Goal: Task Accomplishment & Management: Manage account settings

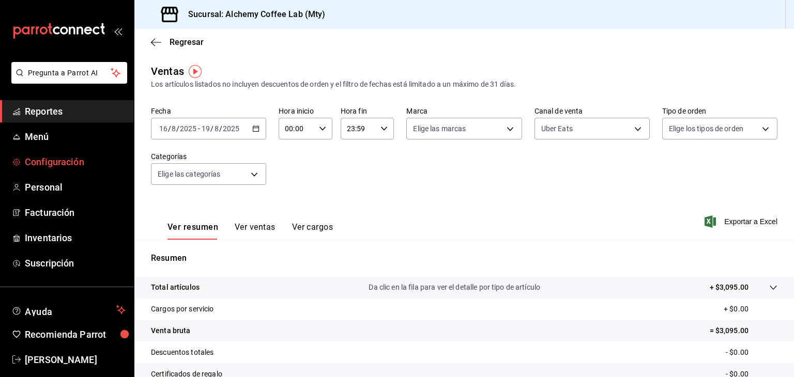
click at [50, 170] on link "Configuración" at bounding box center [67, 162] width 134 height 22
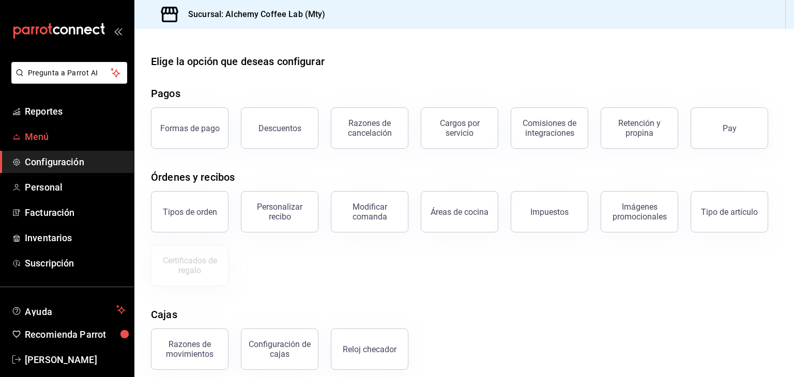
click at [72, 131] on span "Menú" at bounding box center [75, 137] width 101 height 14
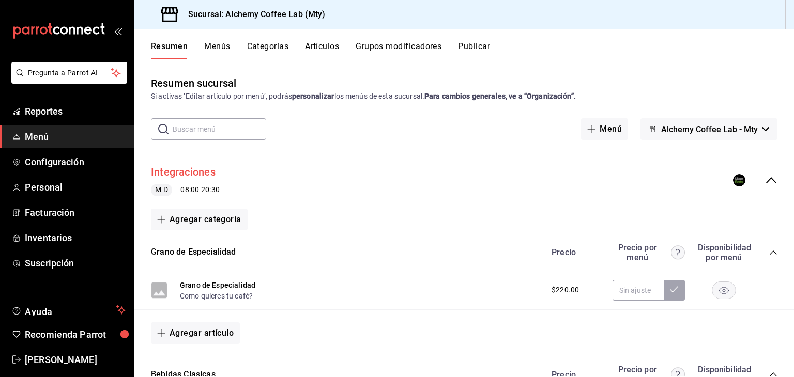
click at [201, 173] on button "Integraciones" at bounding box center [183, 172] width 65 height 15
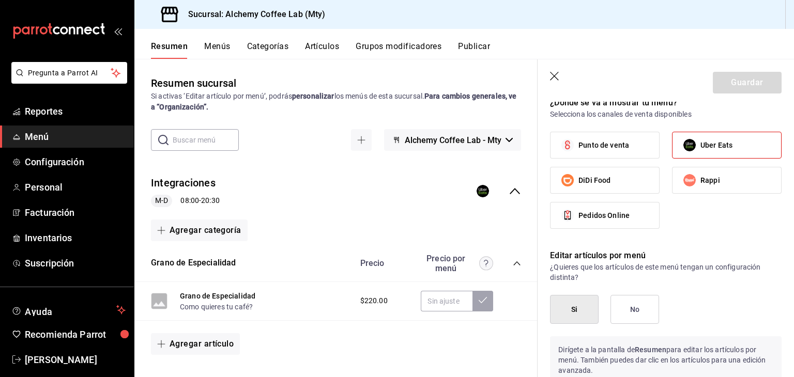
scroll to position [620, 0]
click at [693, 180] on input "Rappi" at bounding box center [689, 182] width 22 height 22
checkbox input "true"
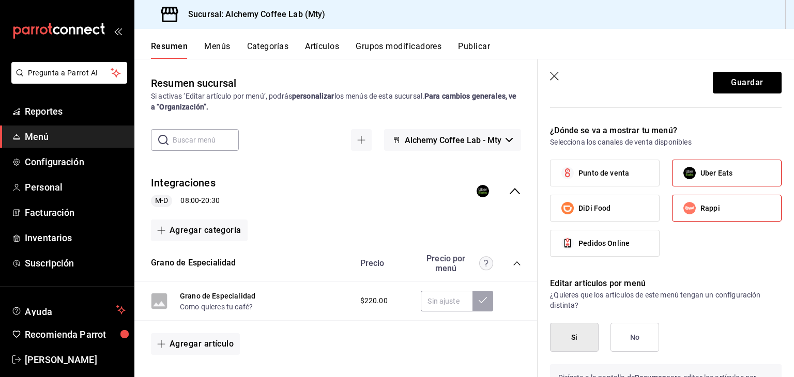
scroll to position [568, 0]
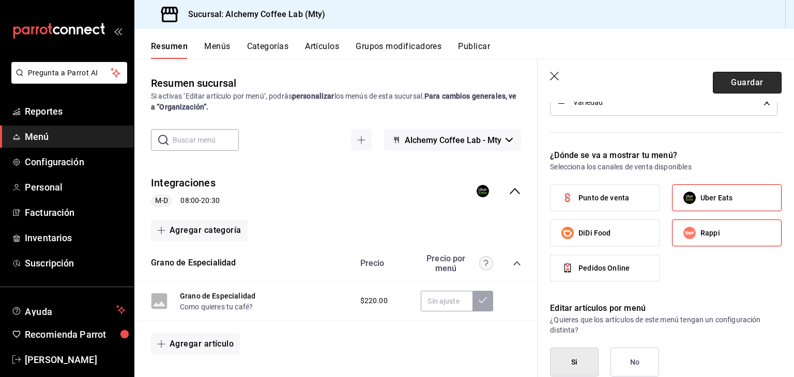
click at [740, 87] on button "Guardar" at bounding box center [747, 83] width 69 height 22
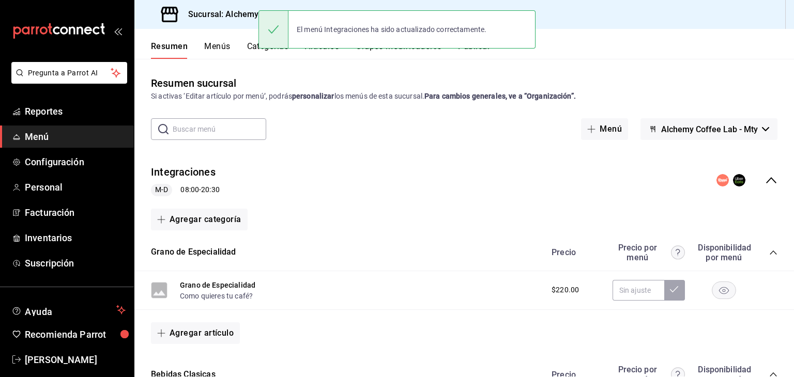
click at [643, 30] on div "Resumen Menús Categorías Artículos Grupos modificadores Publicar" at bounding box center [463, 44] width 659 height 30
click at [477, 51] on div "El menú Integraciones ha sido actualizado correctamente." at bounding box center [396, 29] width 277 height 44
click at [473, 54] on button "Publicar" at bounding box center [474, 50] width 32 height 18
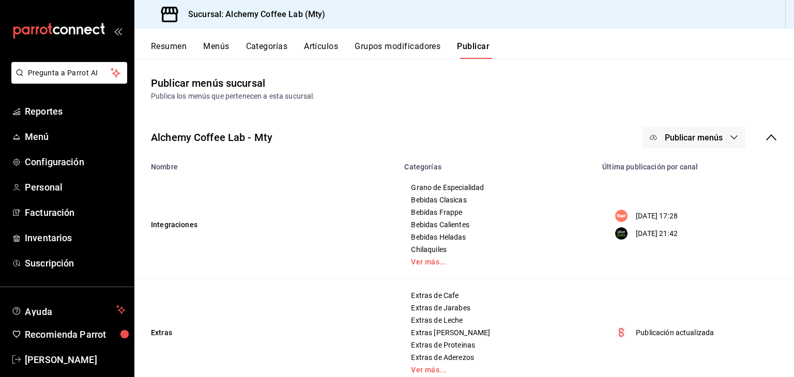
click at [705, 136] on span "Publicar menús" at bounding box center [694, 138] width 58 height 10
click at [694, 168] on span "Rappi" at bounding box center [701, 171] width 50 height 11
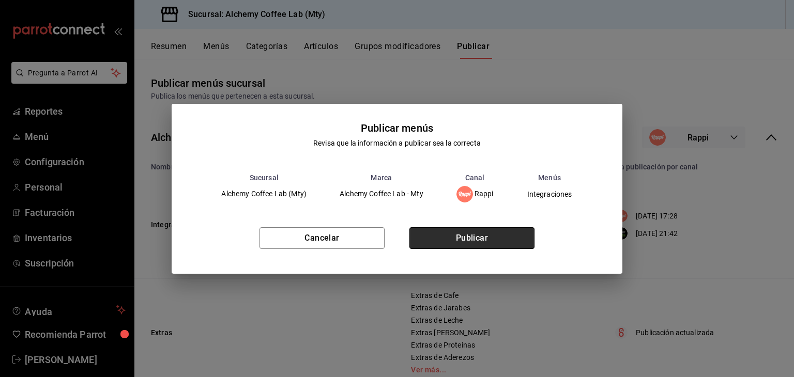
click at [493, 236] on button "Publicar" at bounding box center [471, 238] width 125 height 22
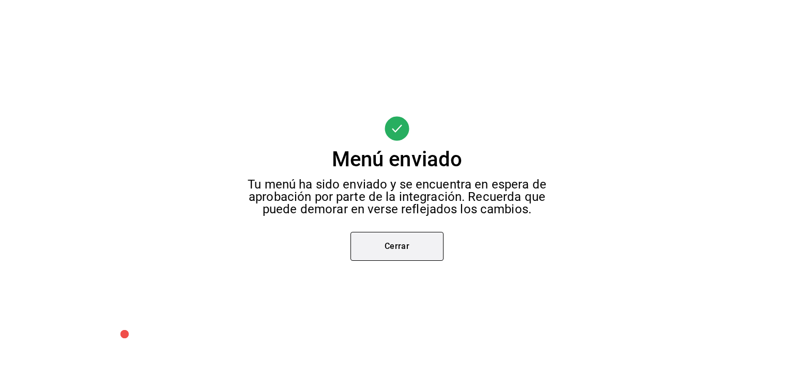
click at [417, 246] on button "Cerrar" at bounding box center [396, 246] width 93 height 29
